Goal: Transaction & Acquisition: Book appointment/travel/reservation

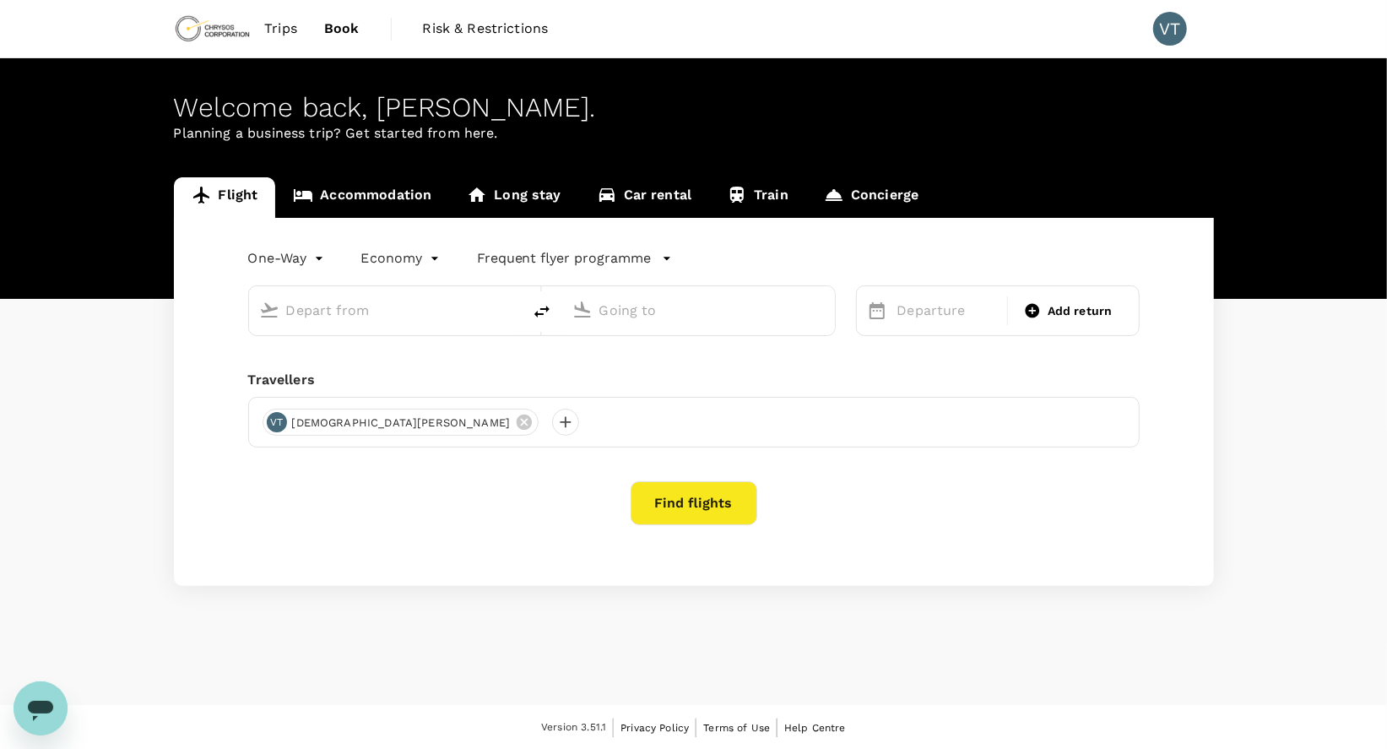
type input "Dunedin (DUD)"
type input "Adelaide (ADL)"
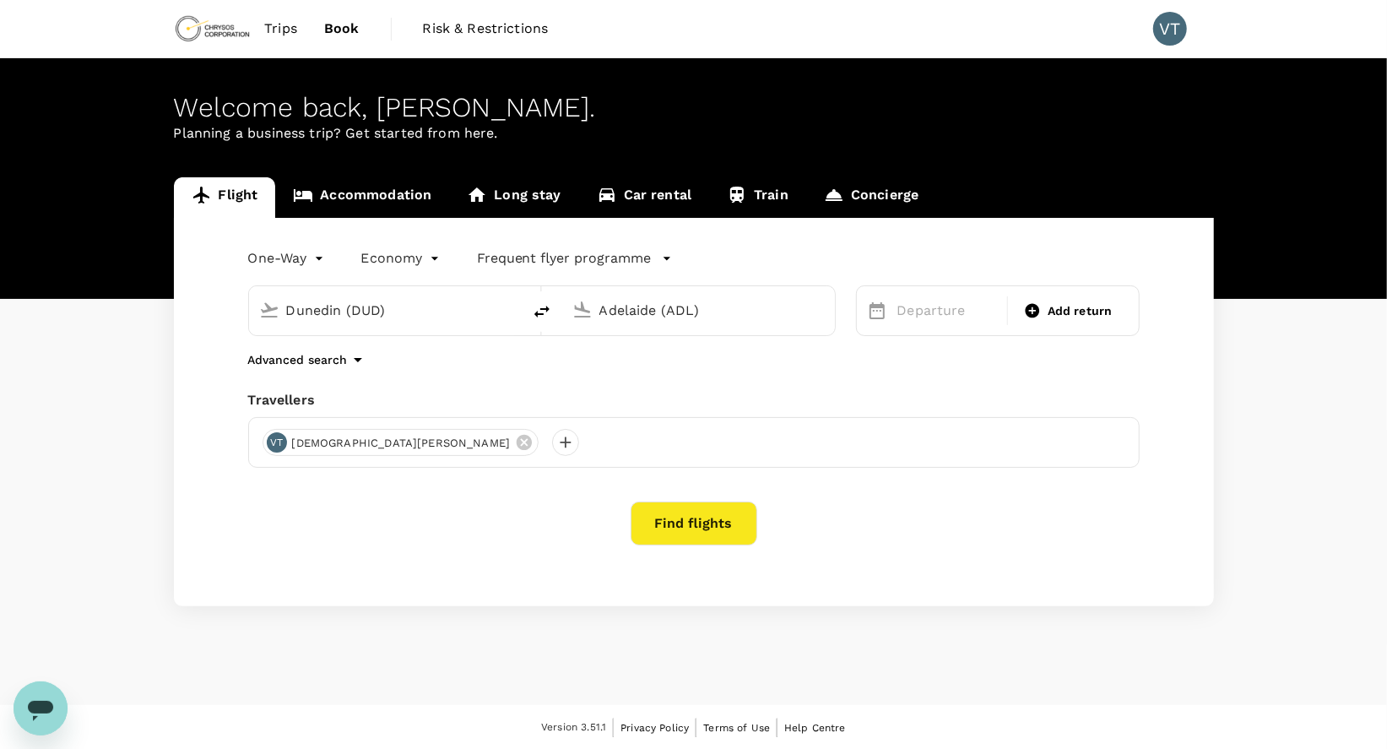
click at [539, 311] on icon "delete" at bounding box center [542, 311] width 20 height 20
type input "Adelaide (ADL)"
click at [662, 315] on input "Dunedin (DUD)" at bounding box center [699, 310] width 200 height 26
click at [680, 366] on div "Perth PER" at bounding box center [711, 376] width 361 height 26
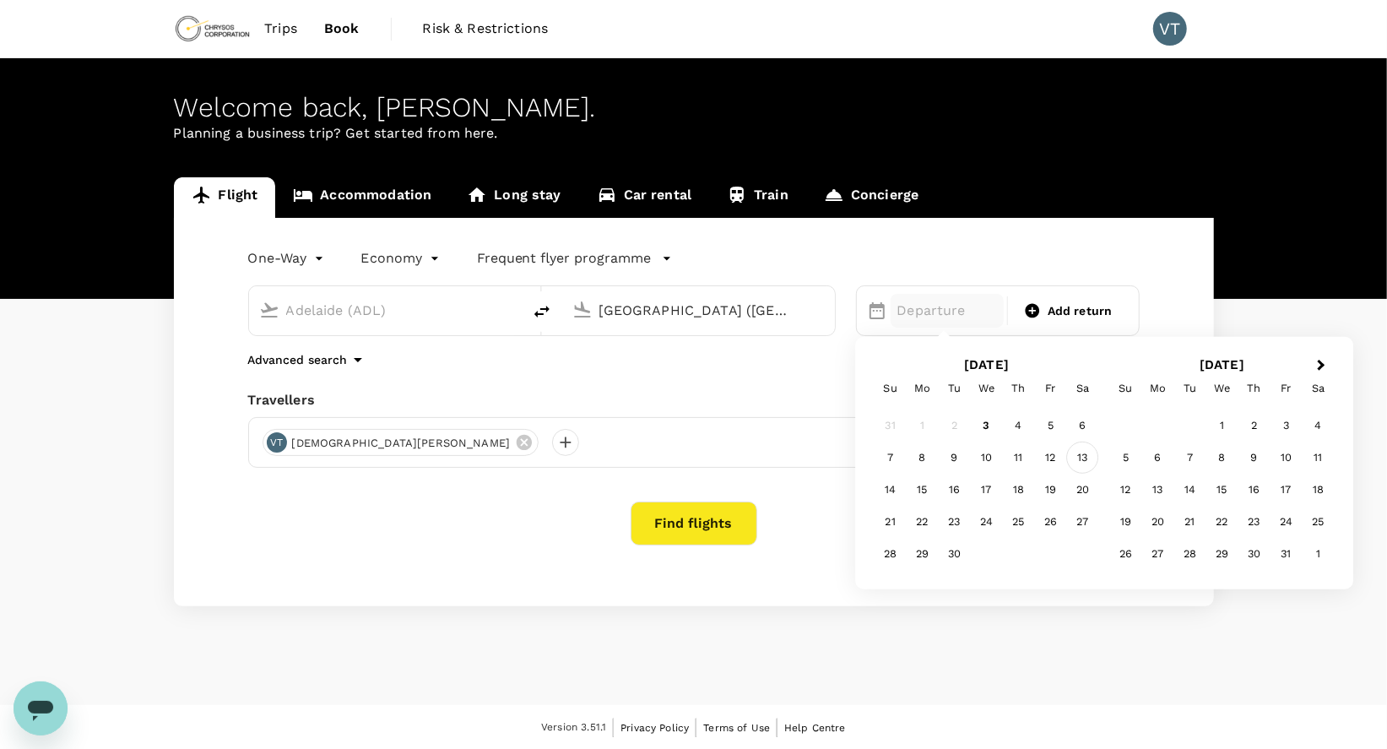
type input "Perth (PER)"
click at [1076, 458] on div "13" at bounding box center [1083, 457] width 32 height 32
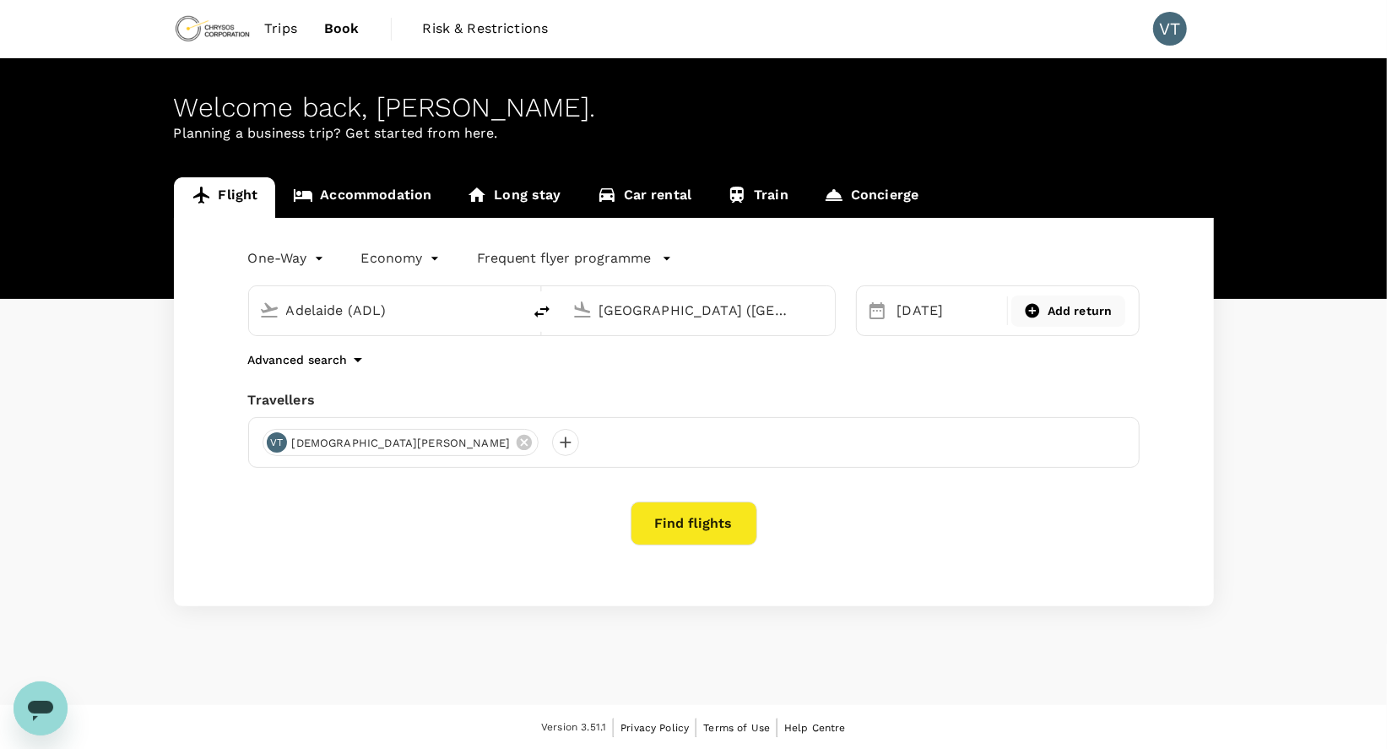
click at [1073, 302] on span "Add return" at bounding box center [1080, 311] width 65 height 18
type input "roundtrip"
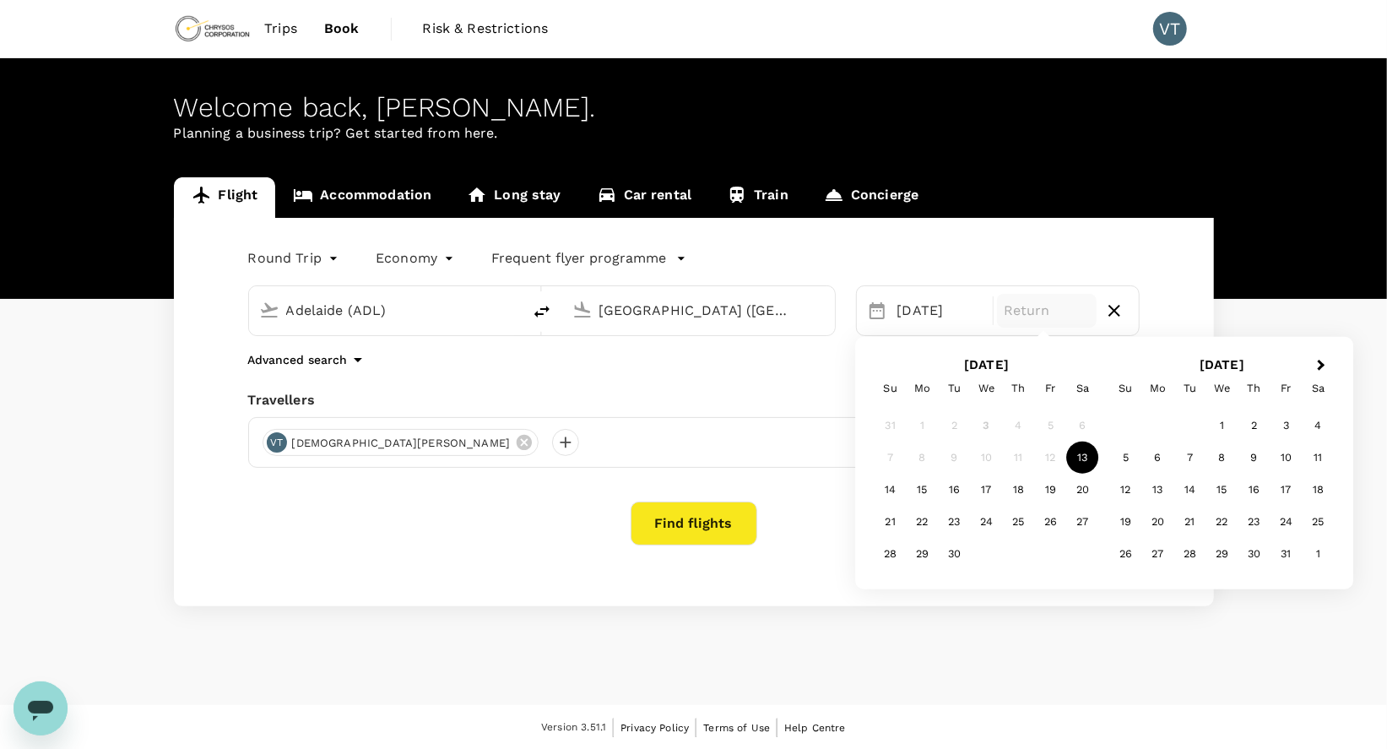
click at [1076, 461] on div "13" at bounding box center [1083, 457] width 32 height 32
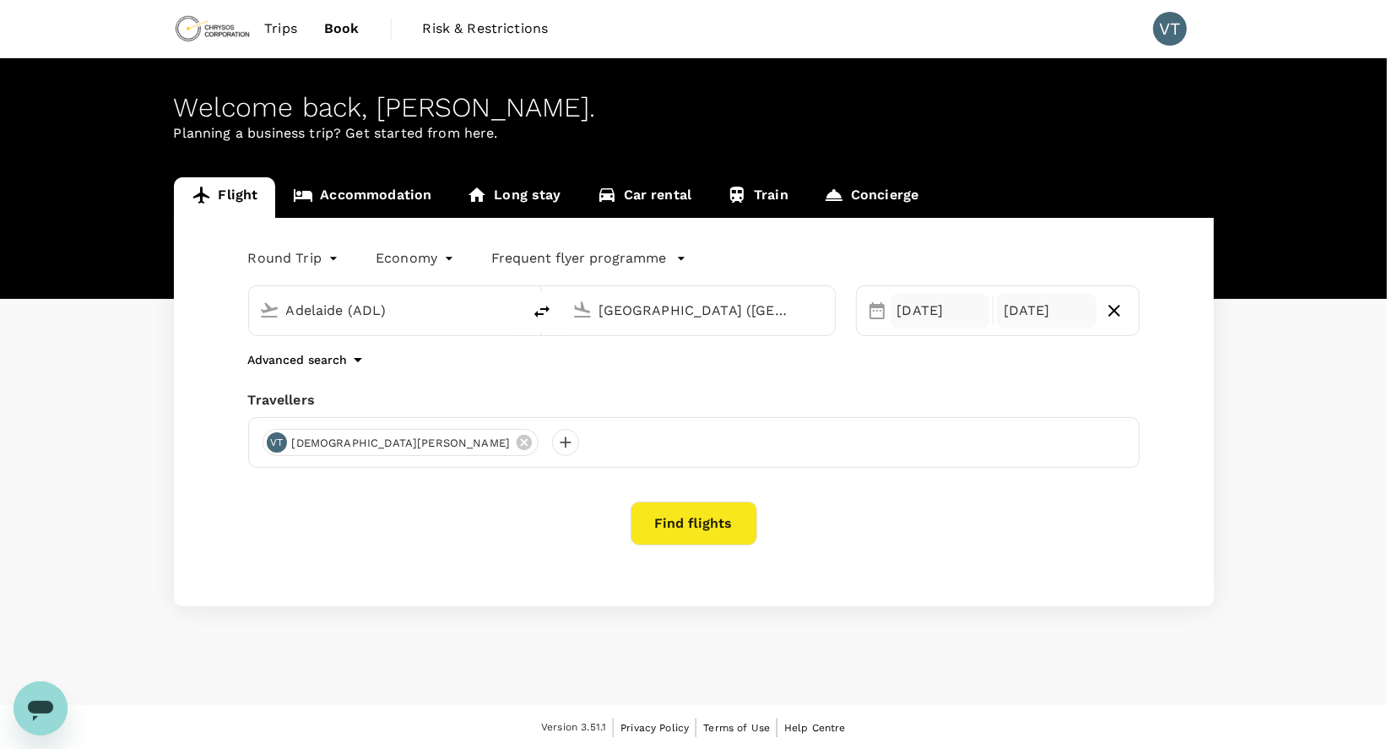
click at [923, 309] on div "13 Sep" at bounding box center [941, 311] width 100 height 34
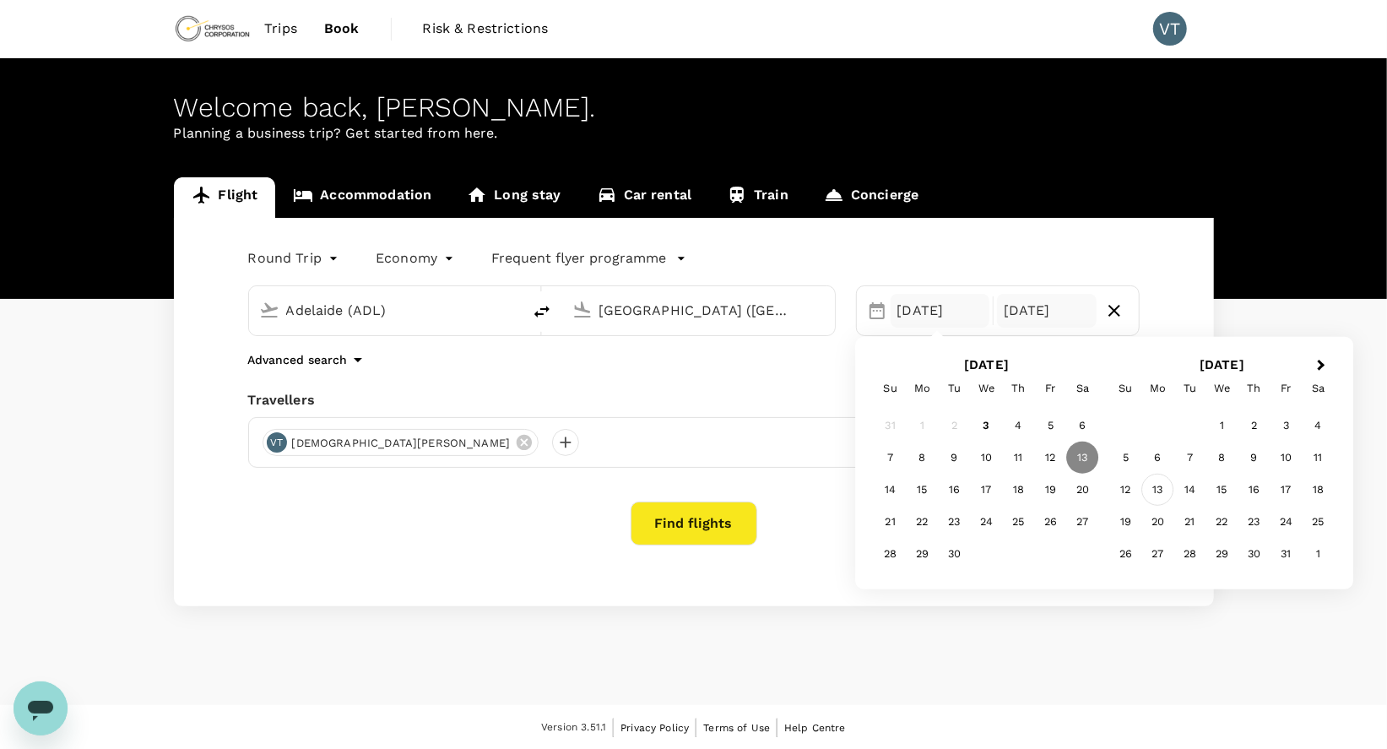
click at [1151, 490] on div "13" at bounding box center [1158, 490] width 32 height 32
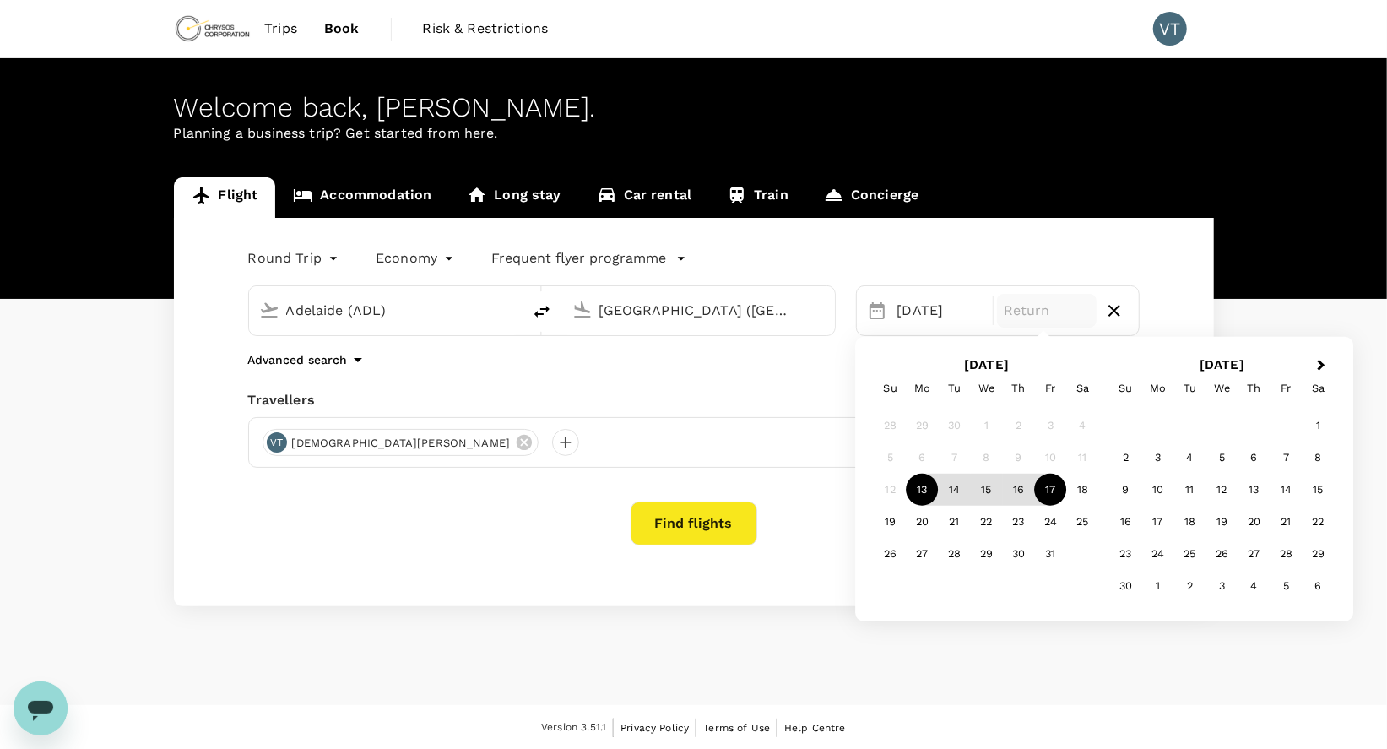
click at [1059, 487] on div "17" at bounding box center [1051, 490] width 32 height 32
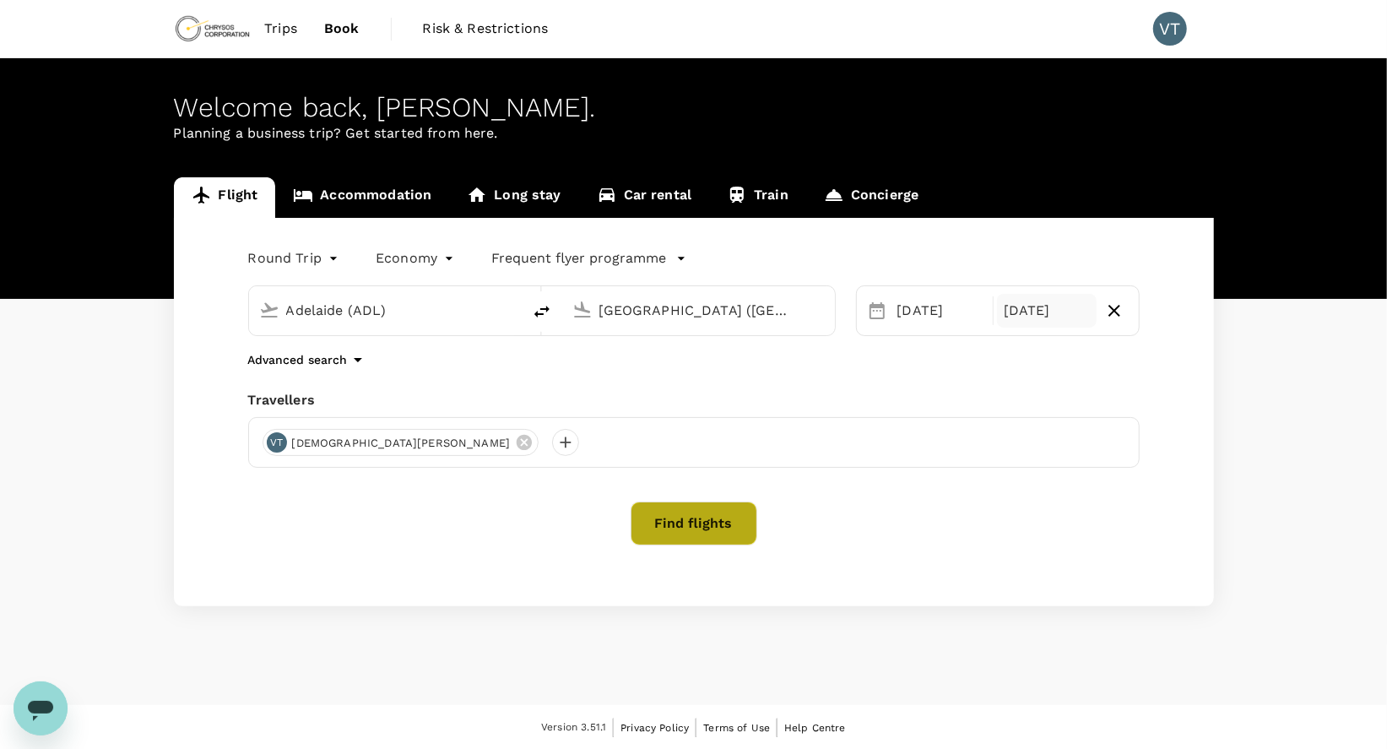
click at [738, 526] on button "Find flights" at bounding box center [694, 523] width 127 height 44
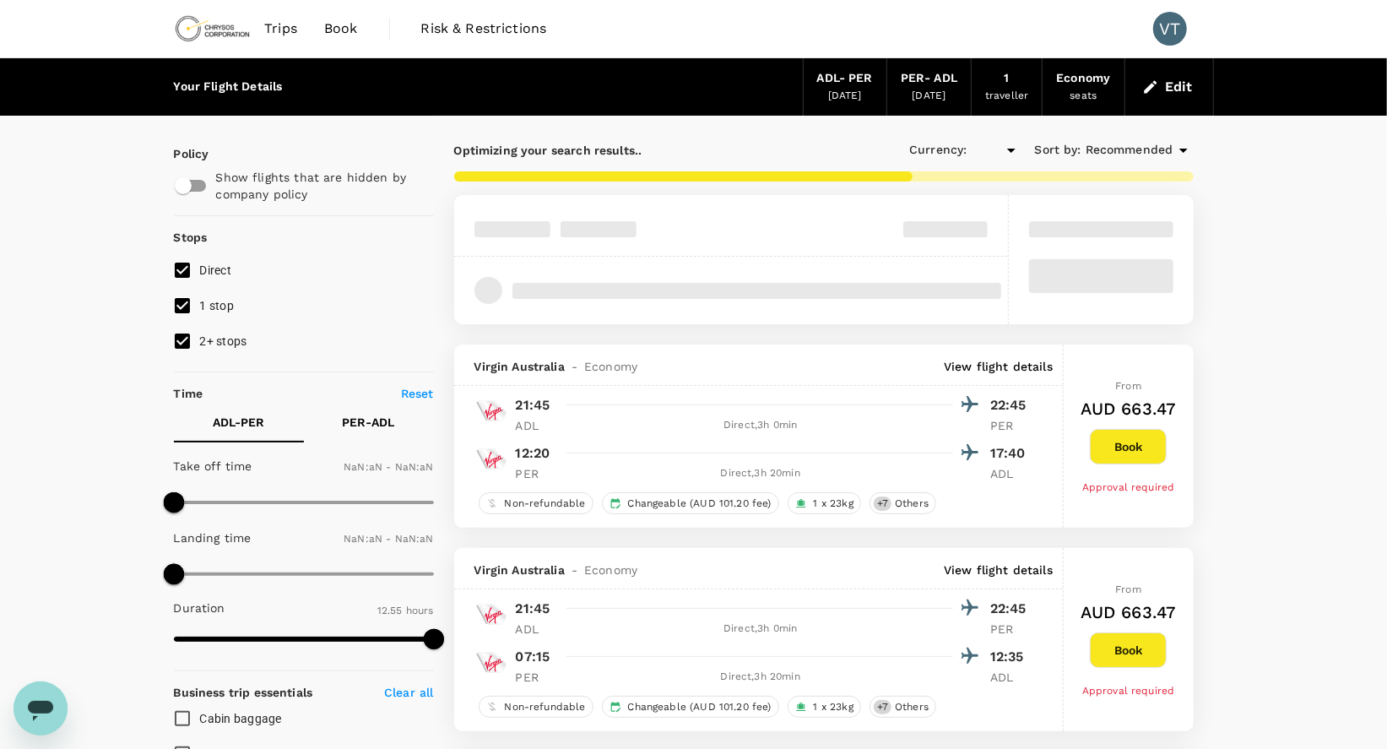
type input "AUD"
type input "1440"
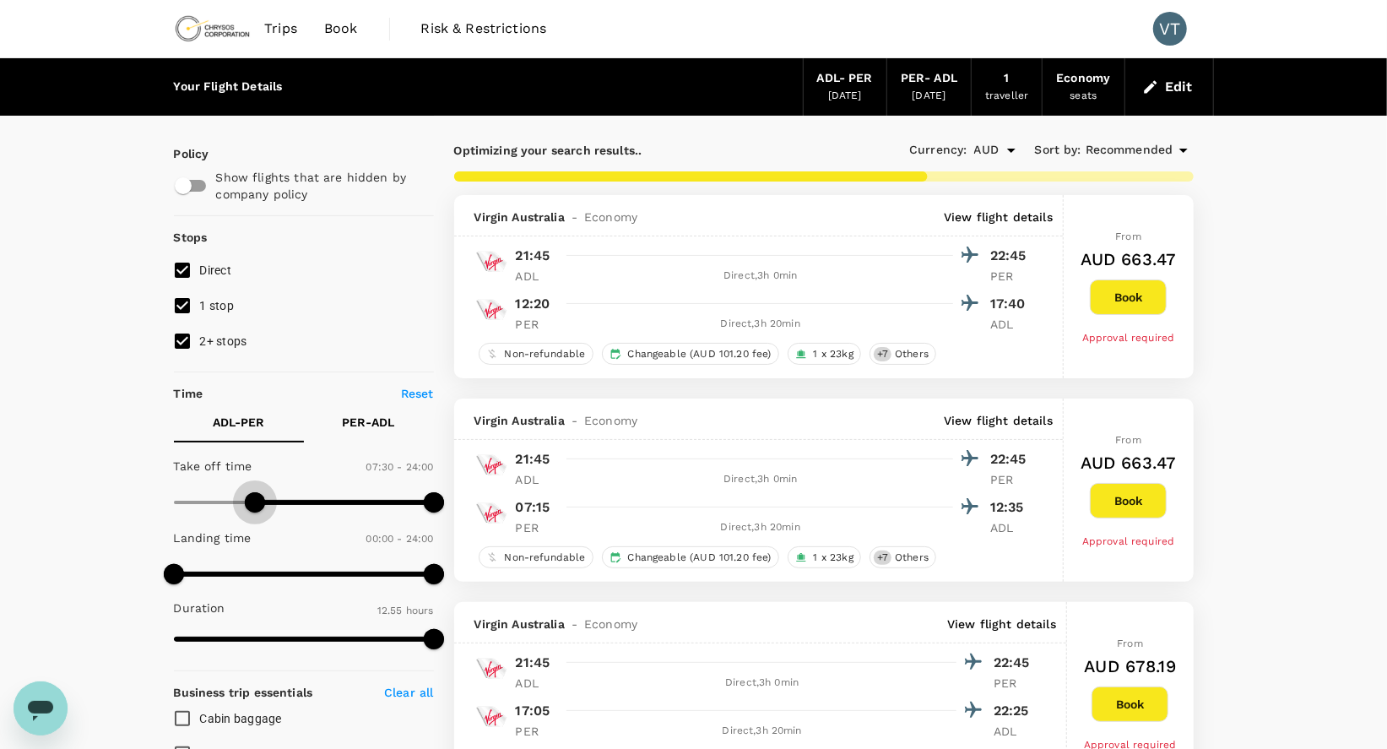
type input "480"
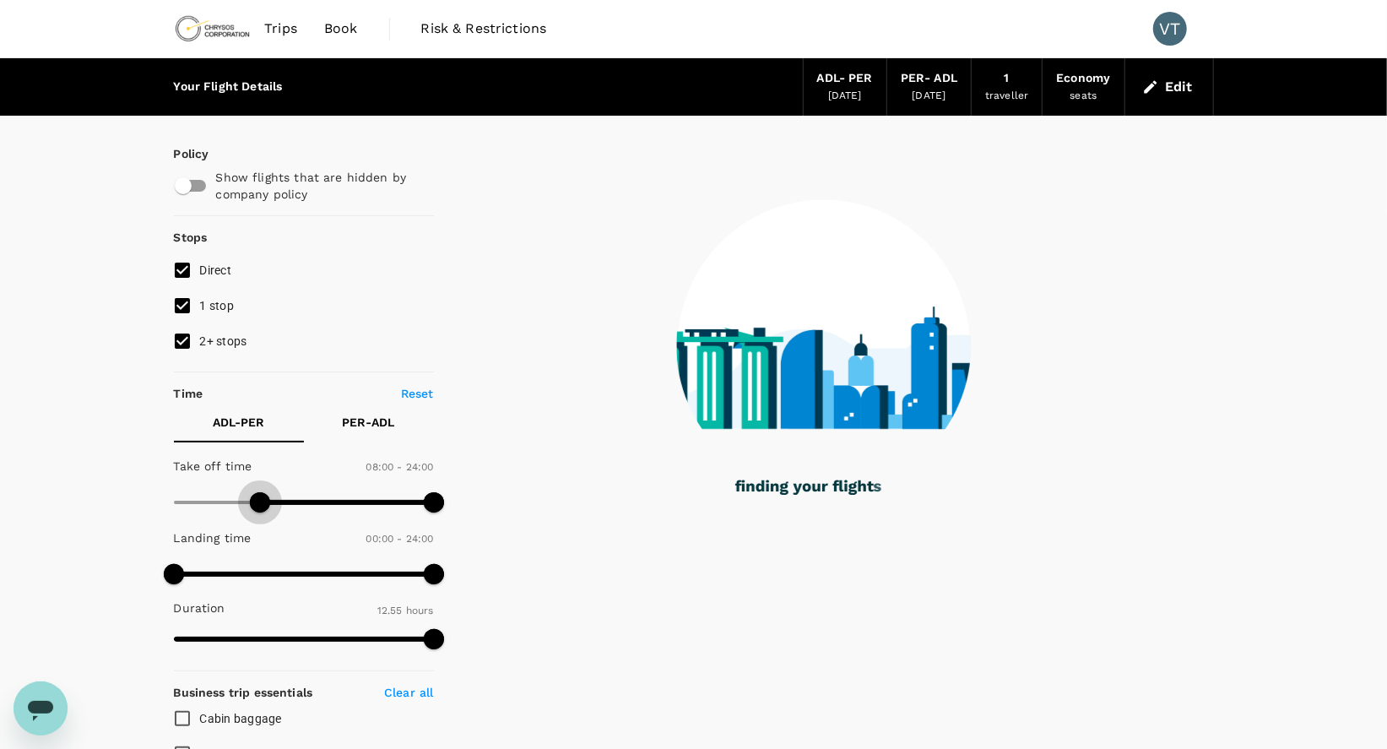
drag, startPoint x: 173, startPoint y: 501, endPoint x: 262, endPoint y: 506, distance: 88.8
click at [262, 506] on span at bounding box center [260, 502] width 20 height 20
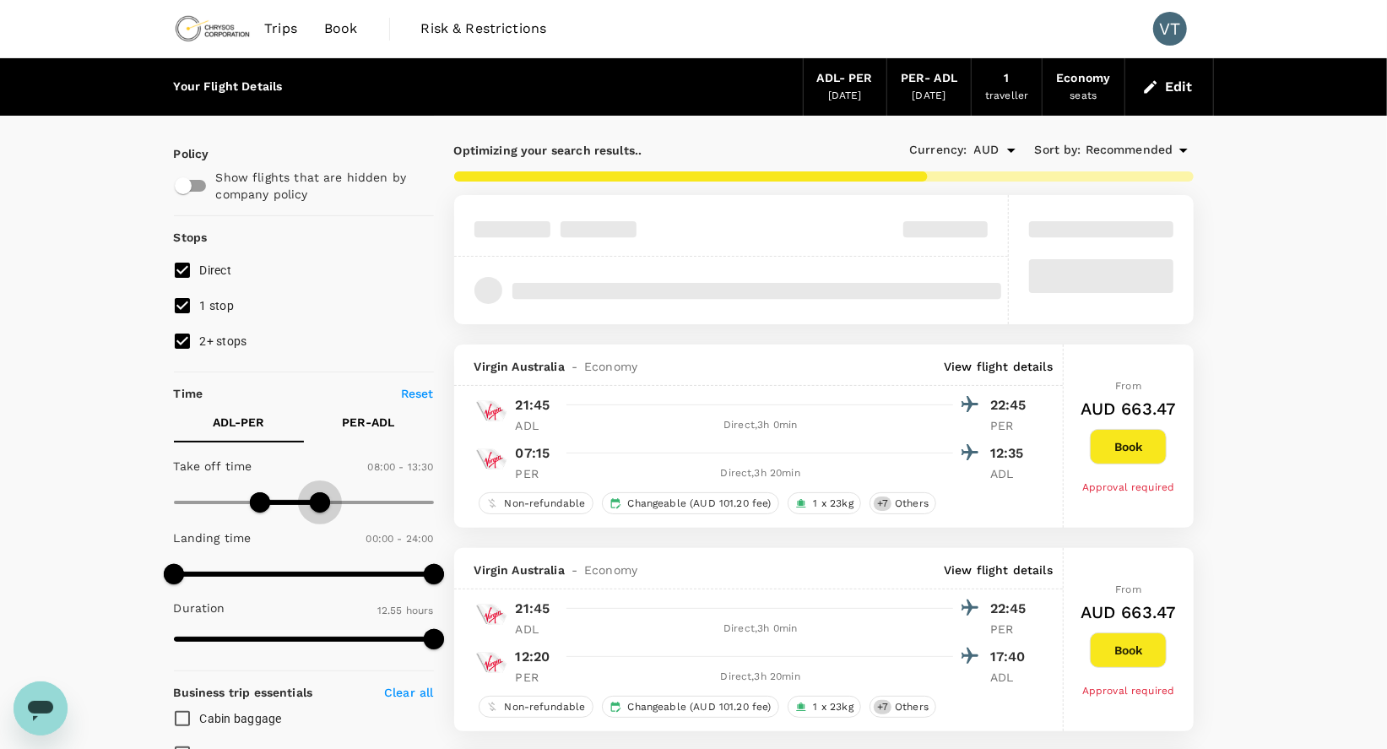
type input "780"
drag, startPoint x: 427, startPoint y: 501, endPoint x: 315, endPoint y: 507, distance: 112.4
click at [315, 507] on span at bounding box center [314, 502] width 20 height 20
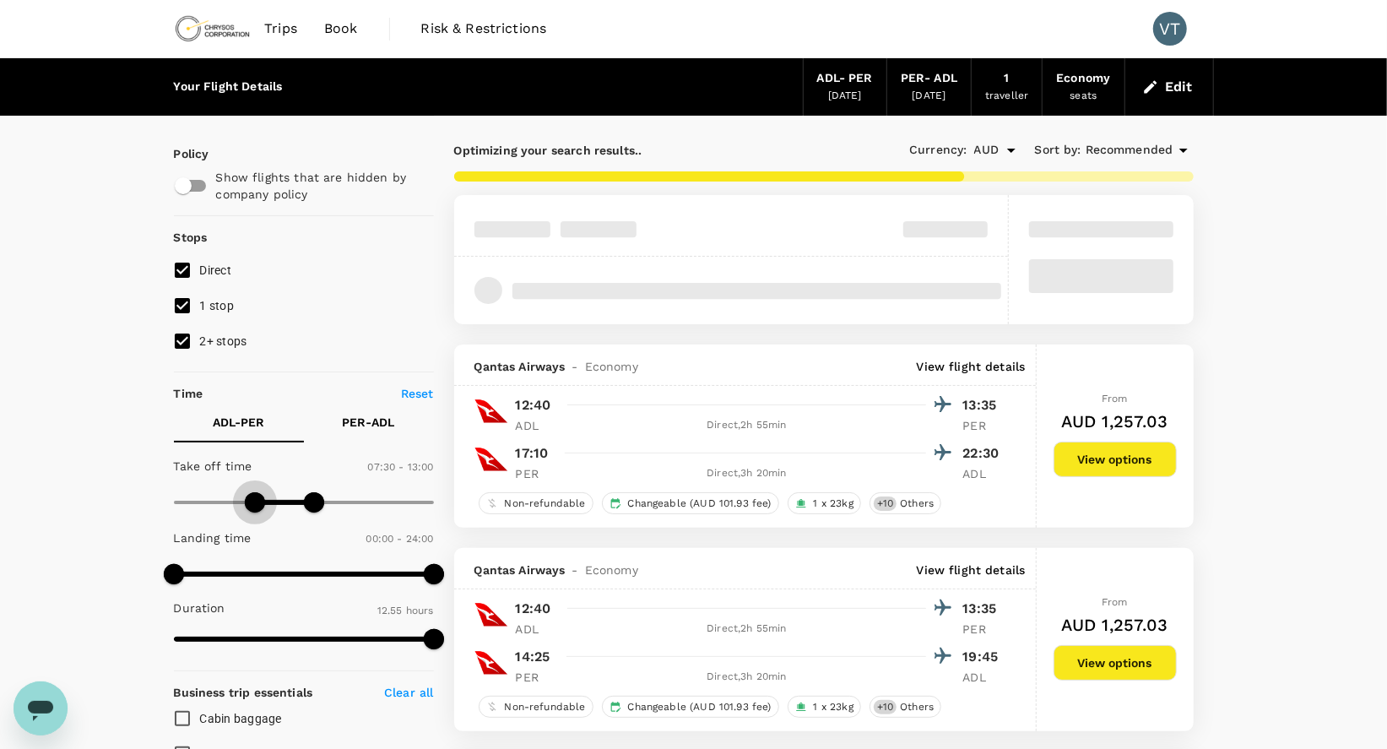
type input "420"
drag, startPoint x: 260, startPoint y: 506, endPoint x: 247, endPoint y: 505, distance: 12.8
click at [247, 505] on span at bounding box center [249, 502] width 20 height 20
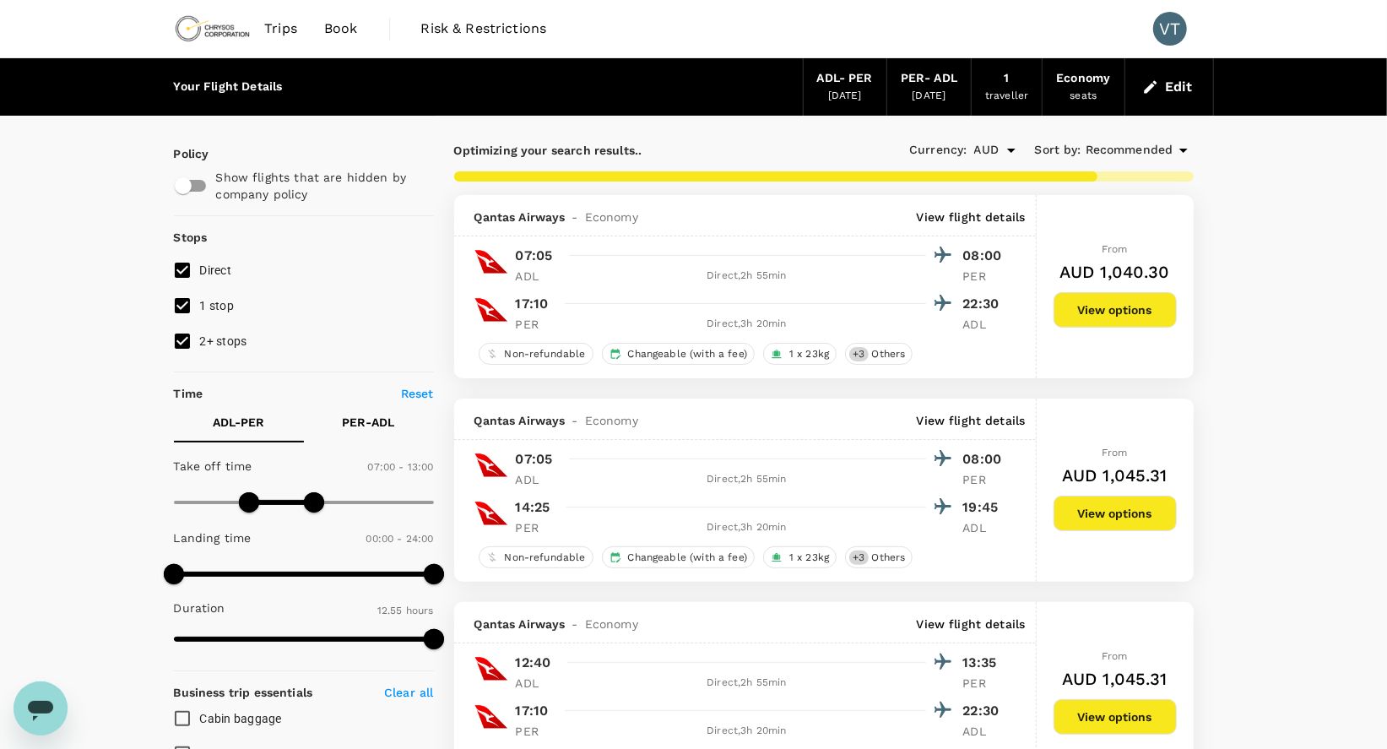
click at [390, 432] on button "PER - ADL" at bounding box center [369, 422] width 130 height 41
type input "1020"
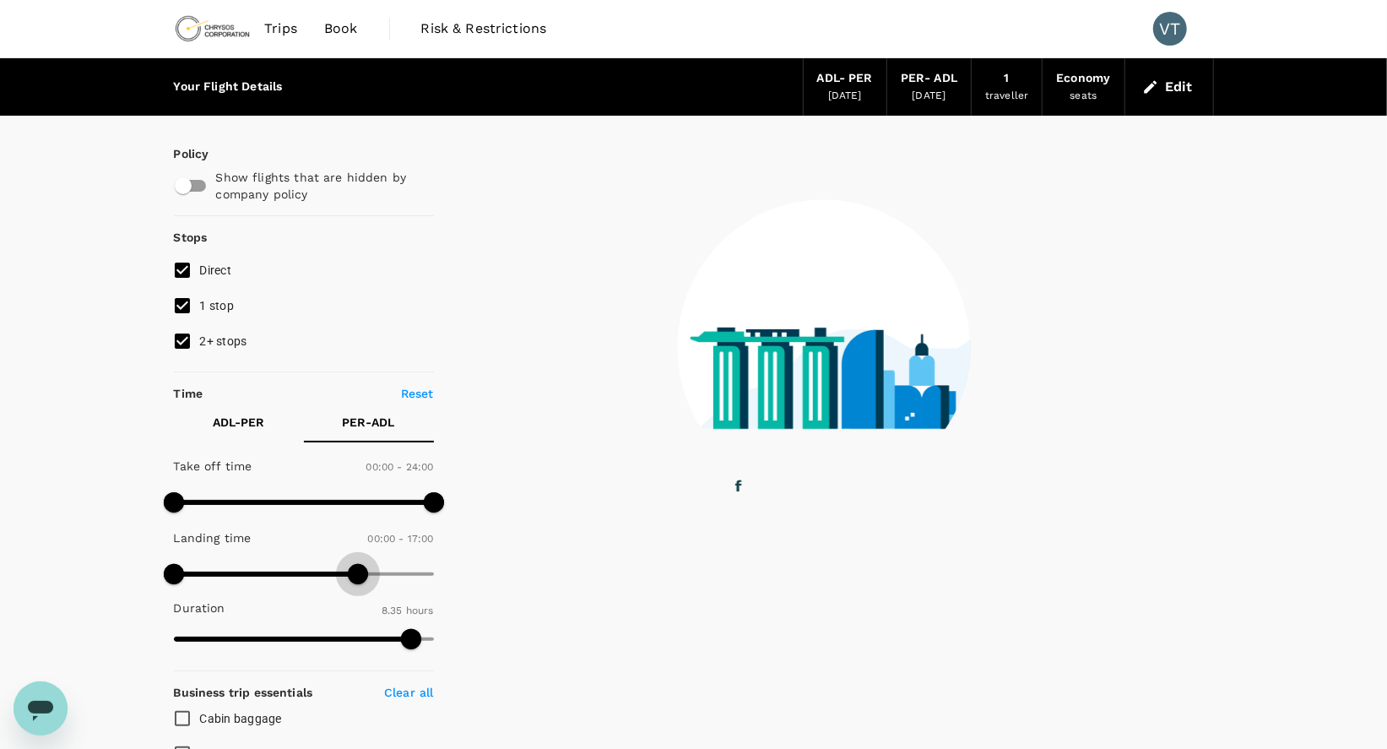
drag, startPoint x: 434, startPoint y: 579, endPoint x: 360, endPoint y: 576, distance: 74.4
click at [360, 576] on span at bounding box center [358, 574] width 20 height 20
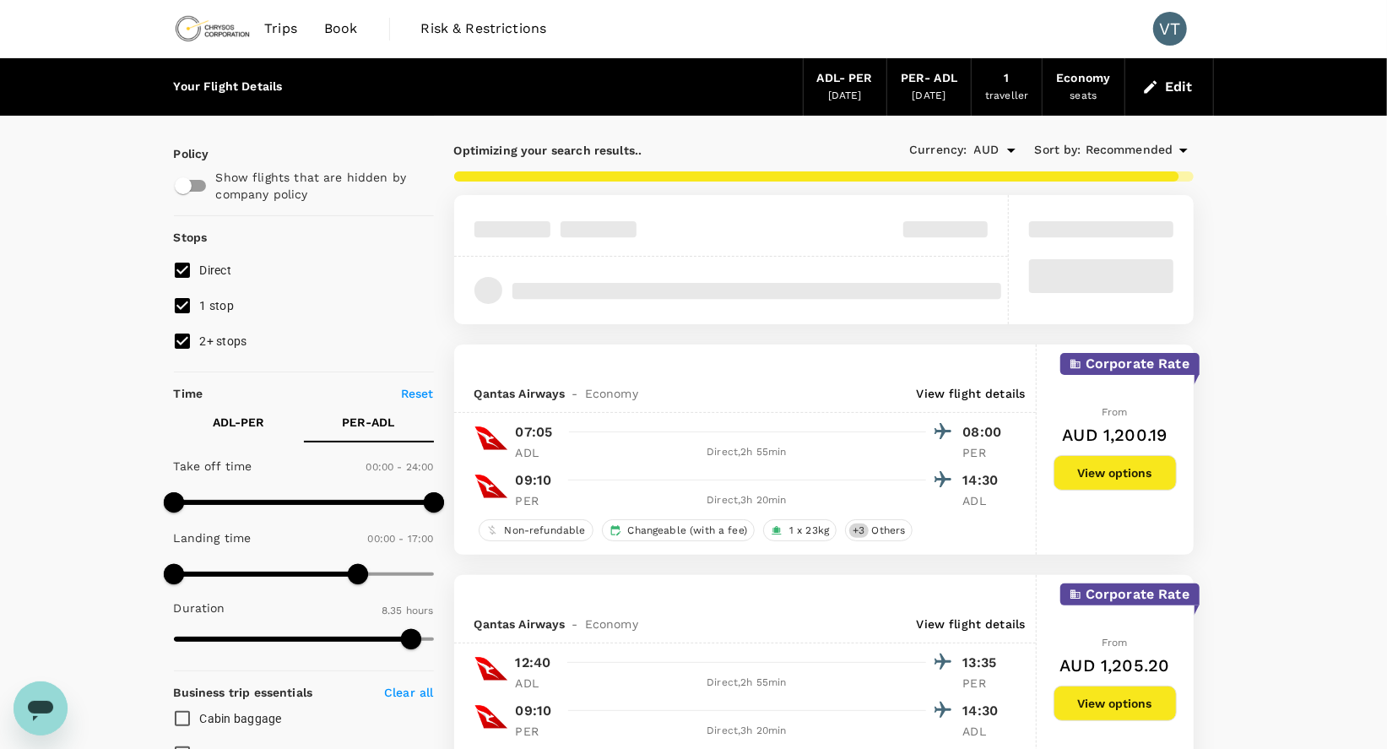
click at [186, 344] on input "2+ stops" at bounding box center [182, 340] width 35 height 35
checkbox input "false"
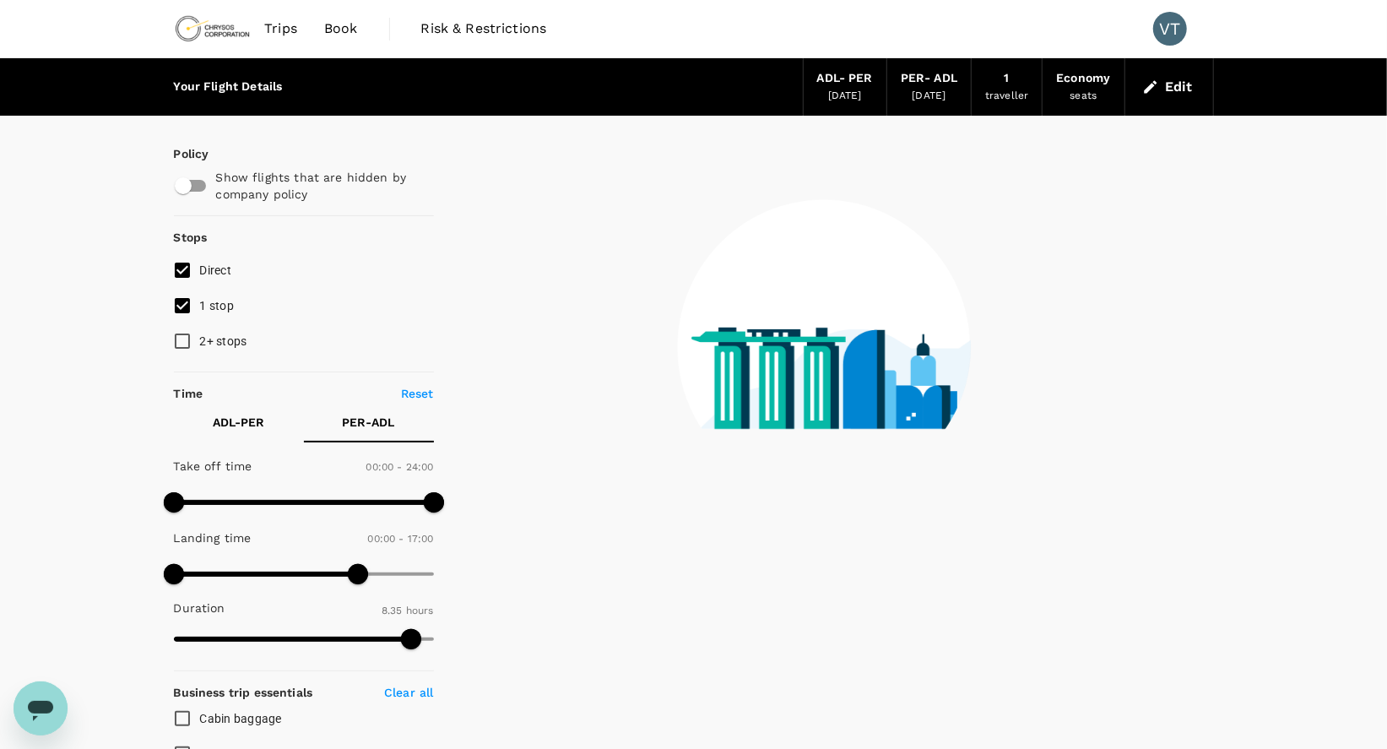
click at [189, 305] on input "1 stop" at bounding box center [182, 305] width 35 height 35
checkbox input "false"
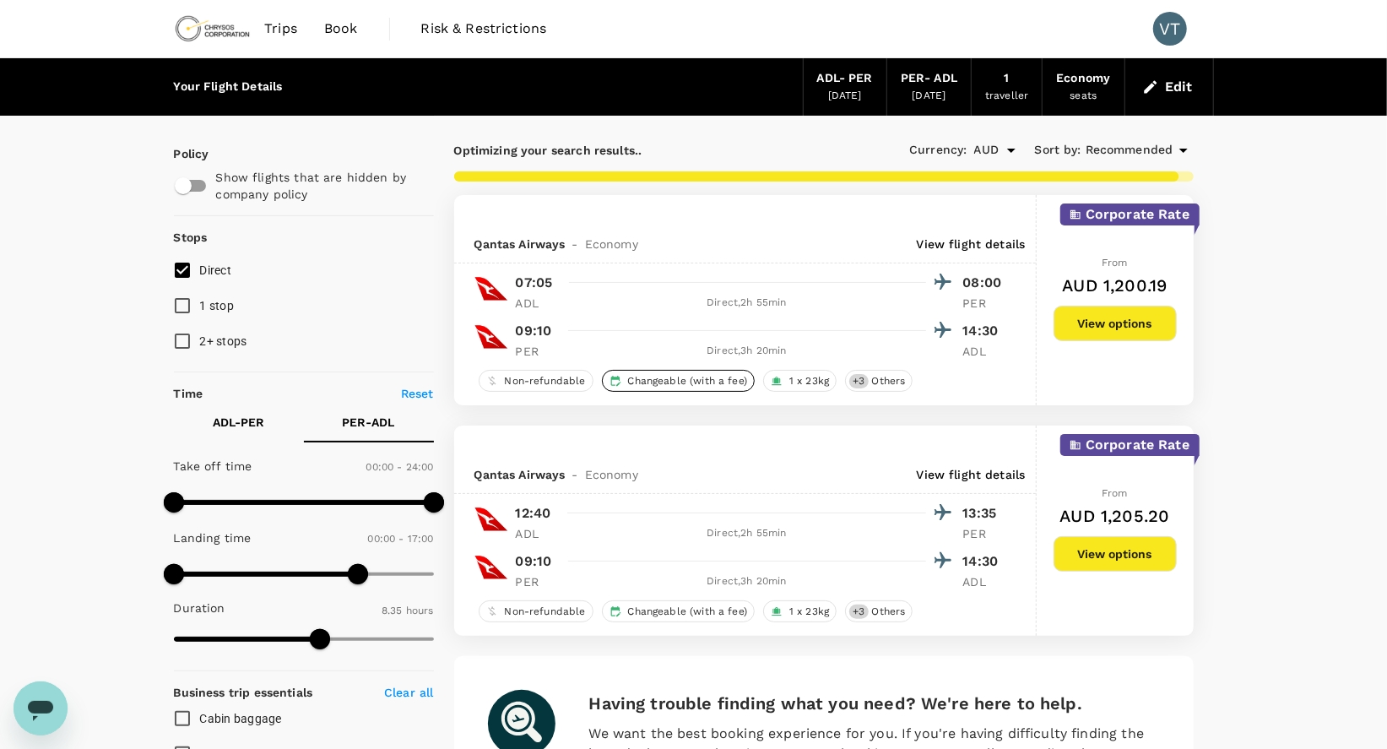
click at [625, 384] on span "Changeable (with a fee)" at bounding box center [687, 381] width 133 height 14
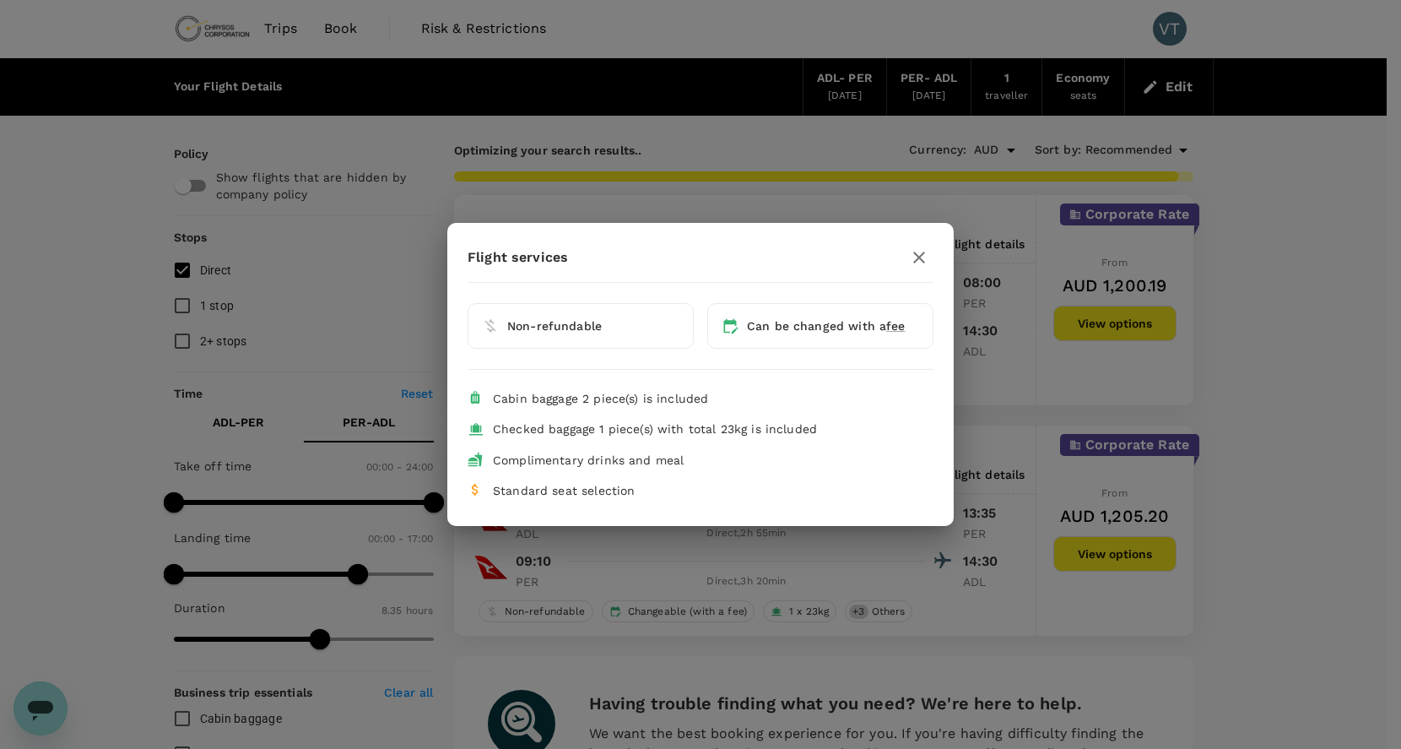
click at [923, 262] on icon "button" at bounding box center [919, 258] width 12 height 12
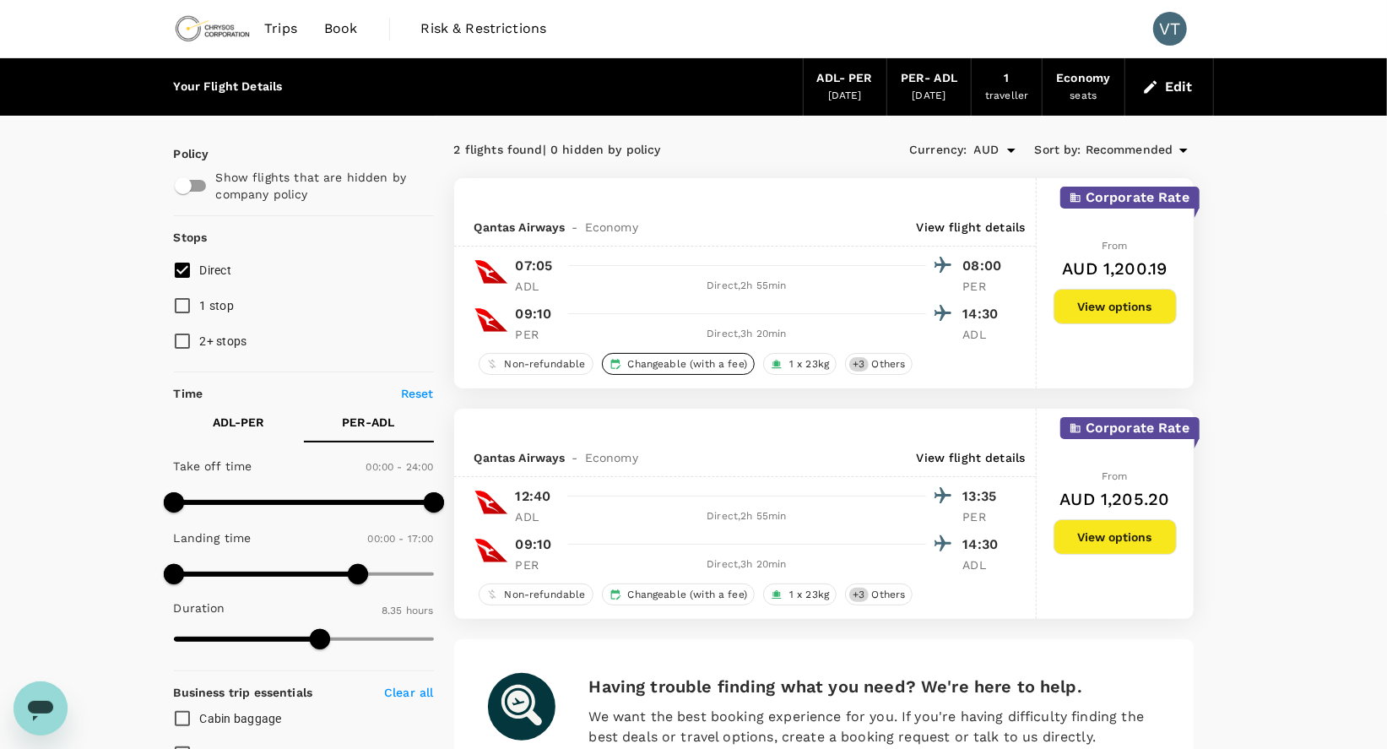
click at [668, 366] on span "Changeable (with a fee)" at bounding box center [687, 364] width 133 height 14
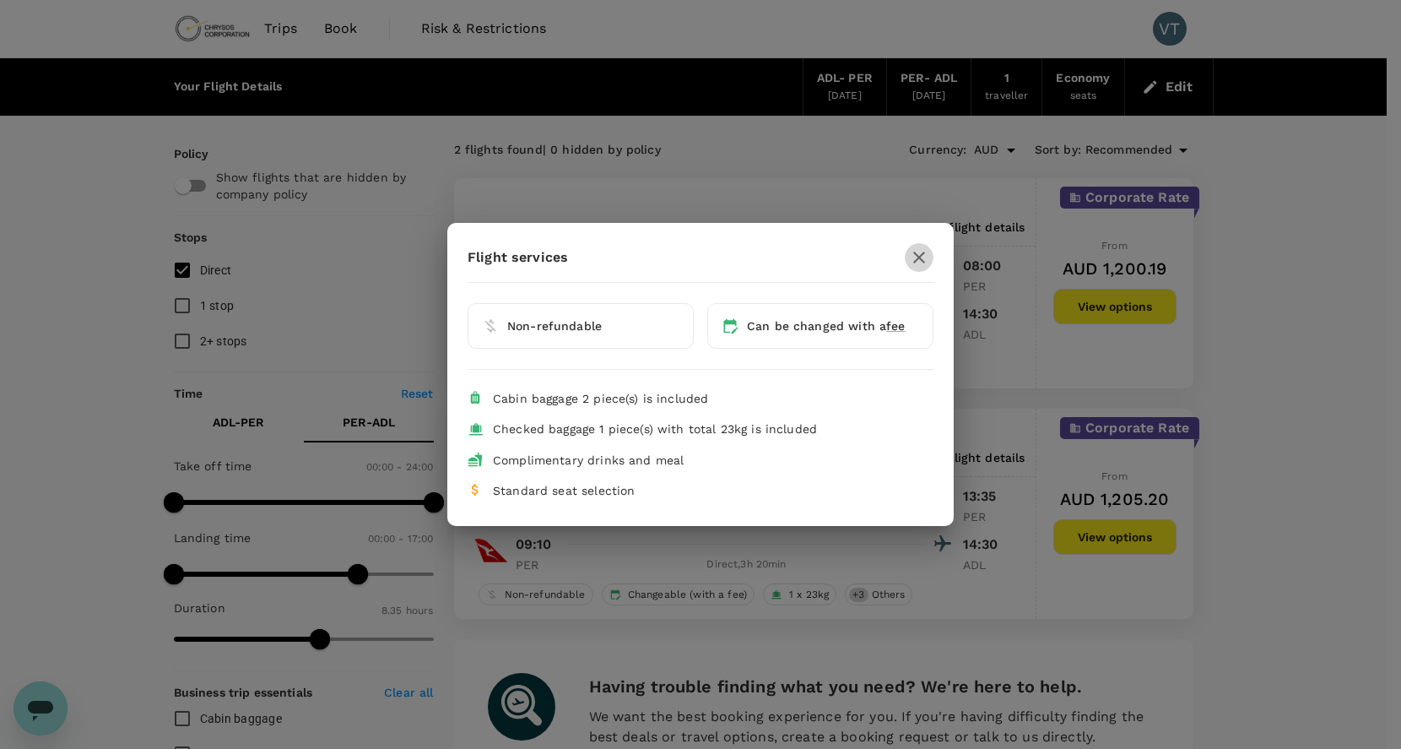
click at [912, 259] on icon "button" at bounding box center [919, 257] width 20 height 20
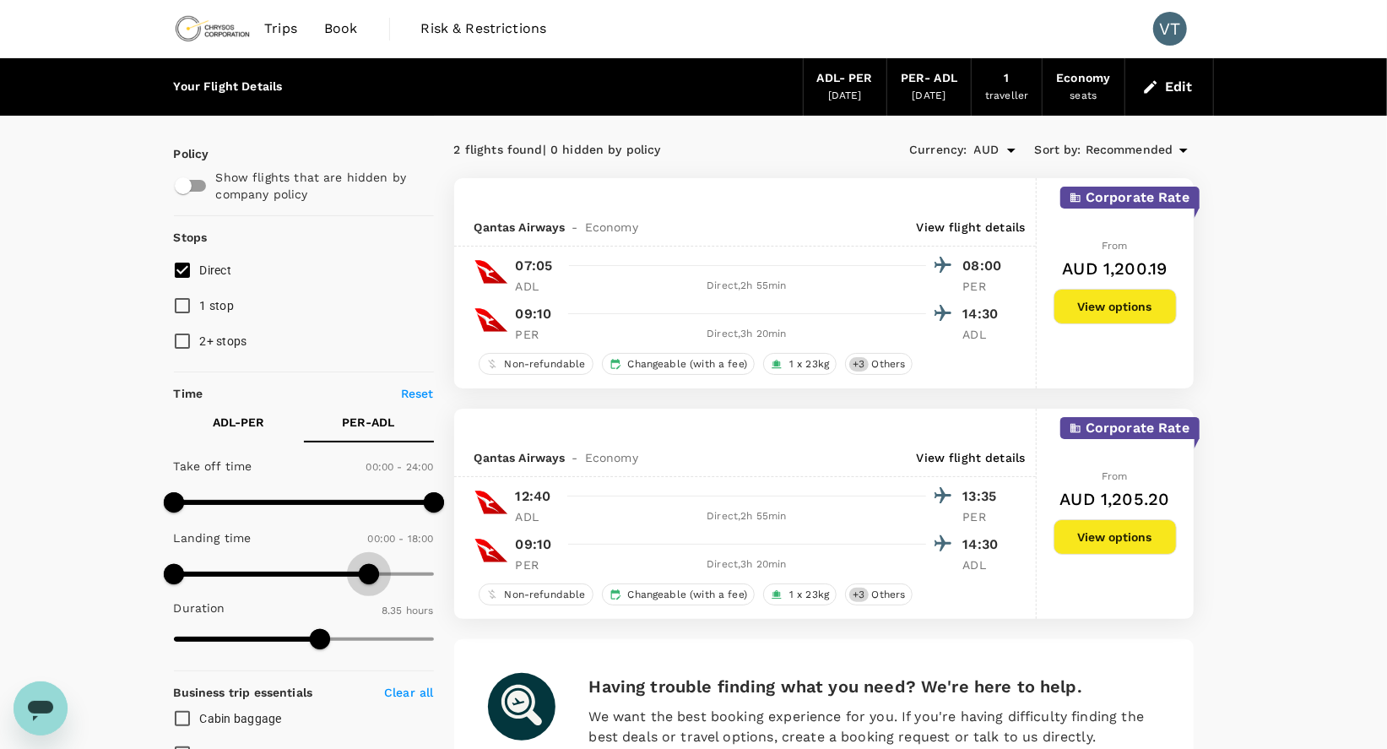
click at [367, 576] on span at bounding box center [369, 574] width 20 height 20
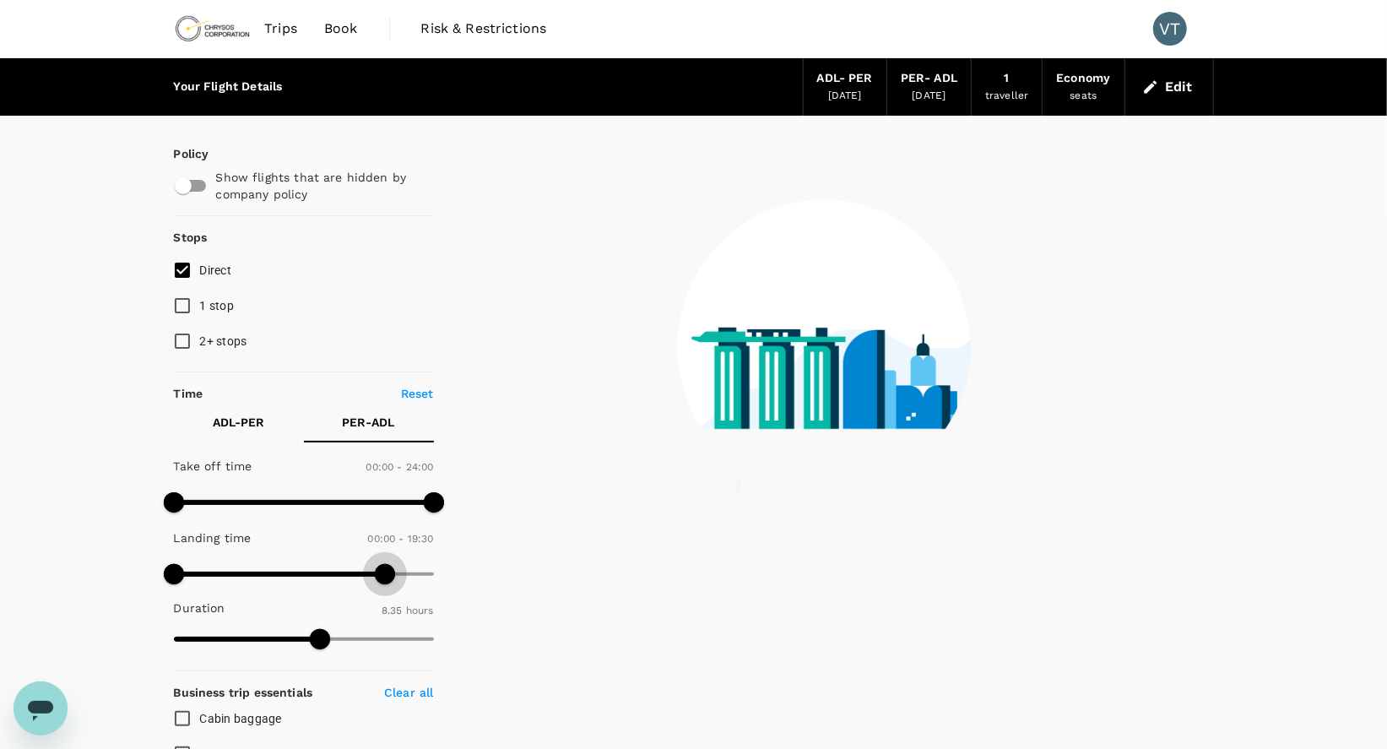
type input "1200"
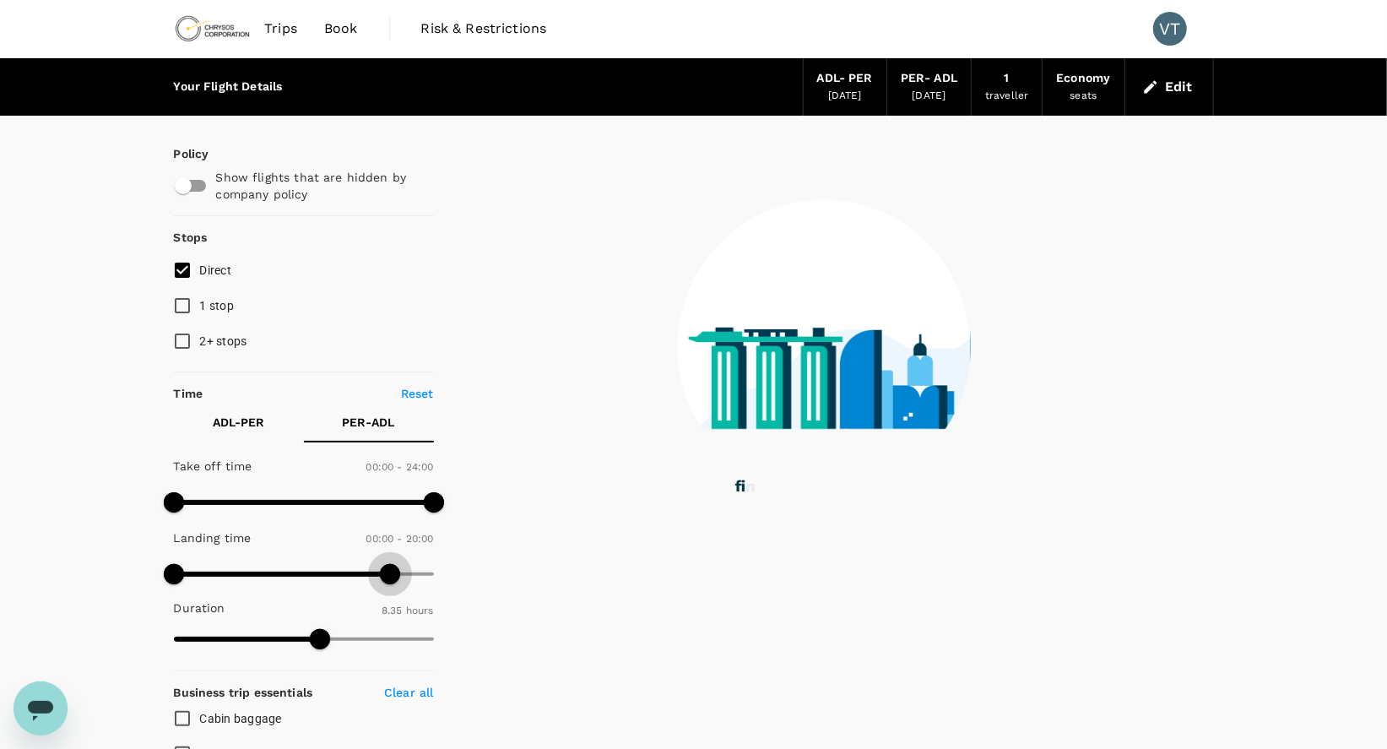
drag, startPoint x: 367, startPoint y: 576, endPoint x: 390, endPoint y: 577, distance: 22.9
click at [390, 577] on span at bounding box center [390, 574] width 20 height 20
